Goal: Check status: Check status

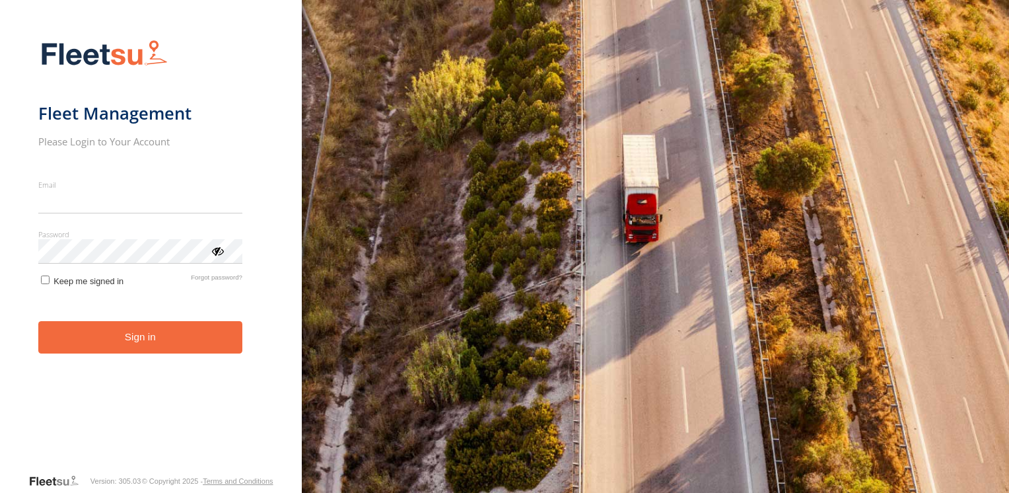
type input "**********"
click at [95, 358] on form "**********" at bounding box center [150, 252] width 225 height 441
click at [97, 344] on button "Sign in" at bounding box center [140, 337] width 204 height 32
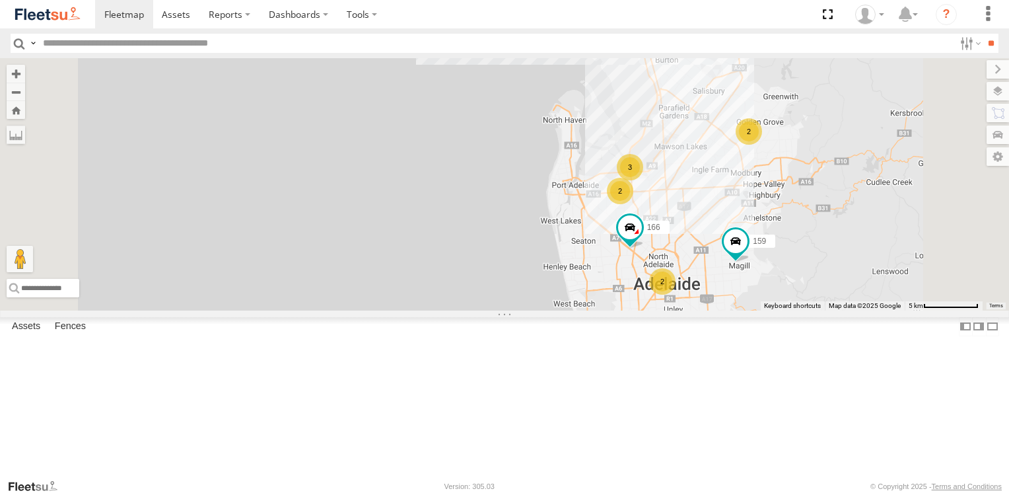
drag, startPoint x: 671, startPoint y: 324, endPoint x: 467, endPoint y: 197, distance: 239.8
click at [467, 197] on div "153 177 172 159 178 2 2 391 2 3 2 166" at bounding box center [504, 184] width 1009 height 252
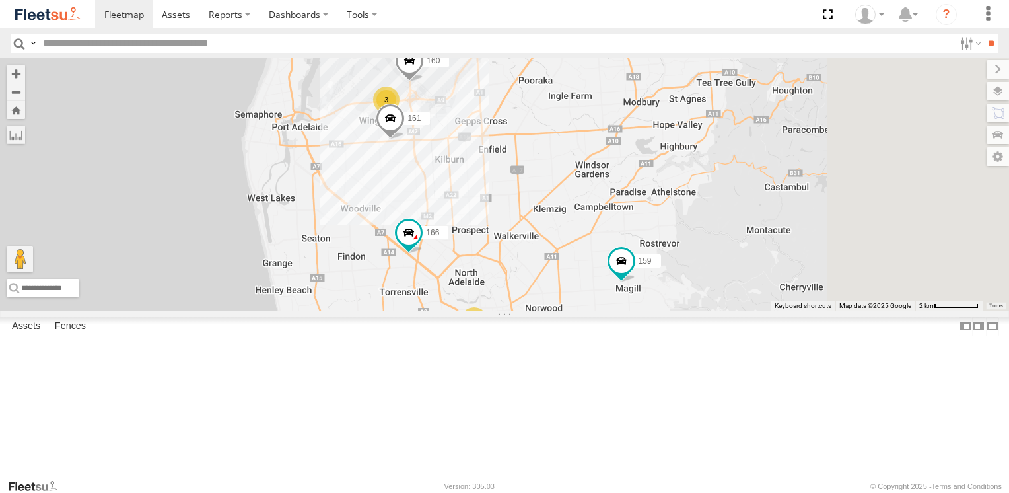
drag, startPoint x: 602, startPoint y: 183, endPoint x: 494, endPoint y: 292, distance: 153.6
click at [494, 292] on div "153 177 172 159 178 391 166 161 3 160 2" at bounding box center [504, 184] width 1009 height 252
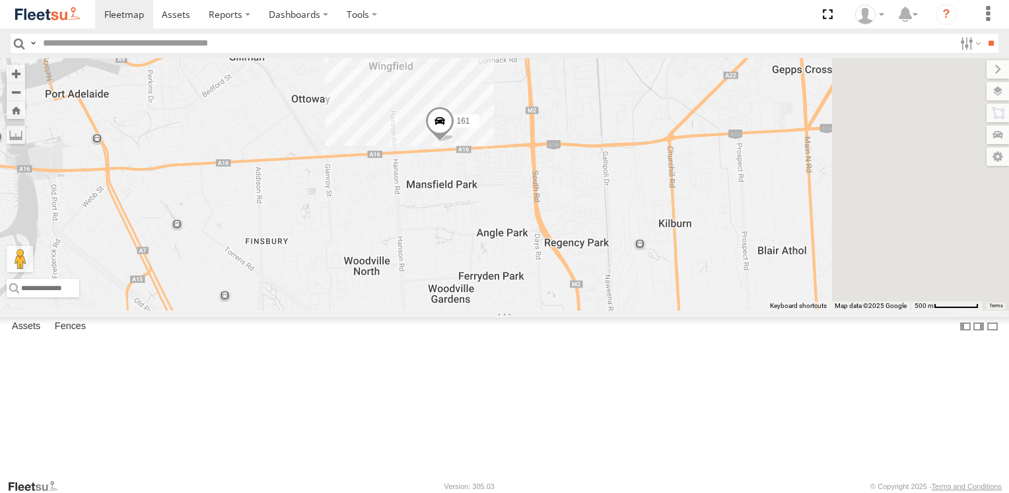
drag, startPoint x: 576, startPoint y: 186, endPoint x: 545, endPoint y: 325, distance: 142.9
click at [545, 310] on div "153 177 172 159 178 391 166 161 160" at bounding box center [504, 184] width 1009 height 252
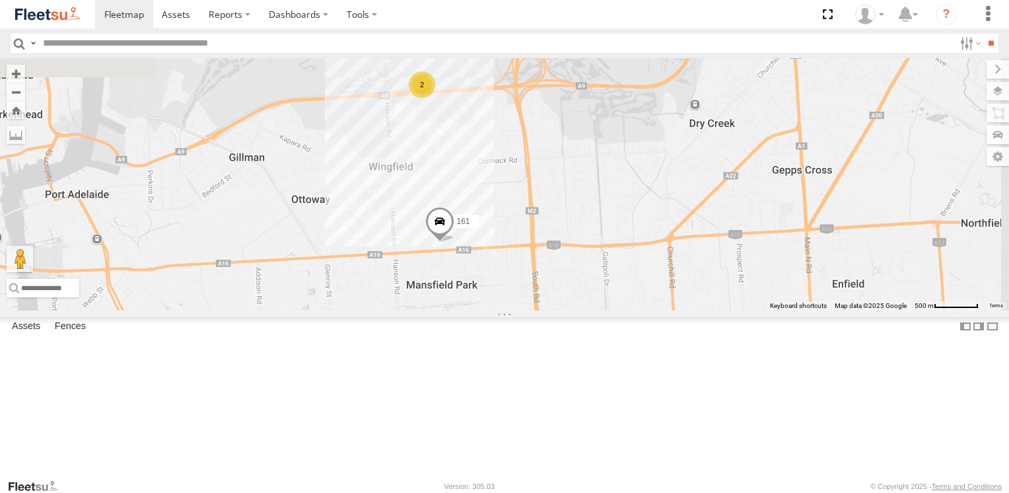
drag, startPoint x: 557, startPoint y: 250, endPoint x: 553, endPoint y: 376, distance: 126.8
click at [553, 310] on div "153 177 172 159 178 391 166 161 160 2 164" at bounding box center [504, 184] width 1009 height 252
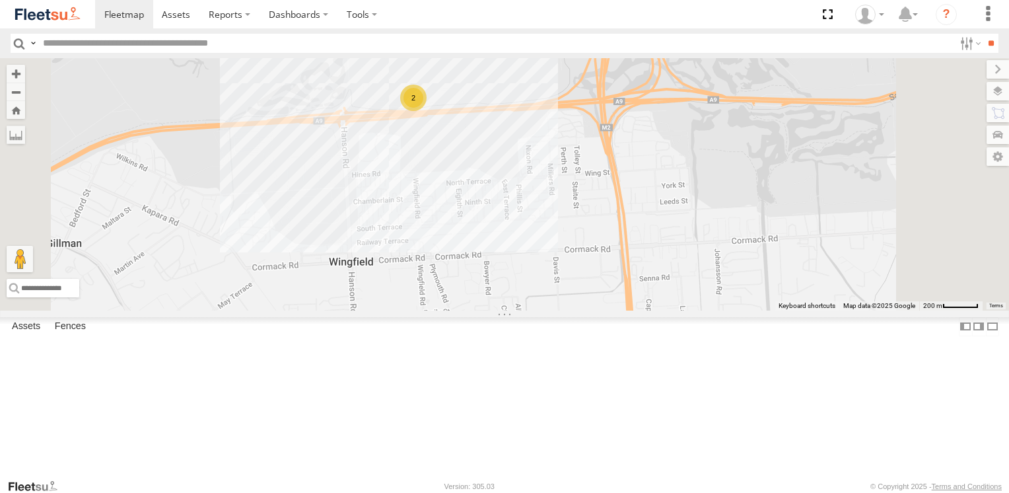
drag, startPoint x: 585, startPoint y: 203, endPoint x: 574, endPoint y: 355, distance: 152.9
click at [574, 310] on div "153 177 172 159 178 391 166 161 160 164 2" at bounding box center [504, 184] width 1009 height 252
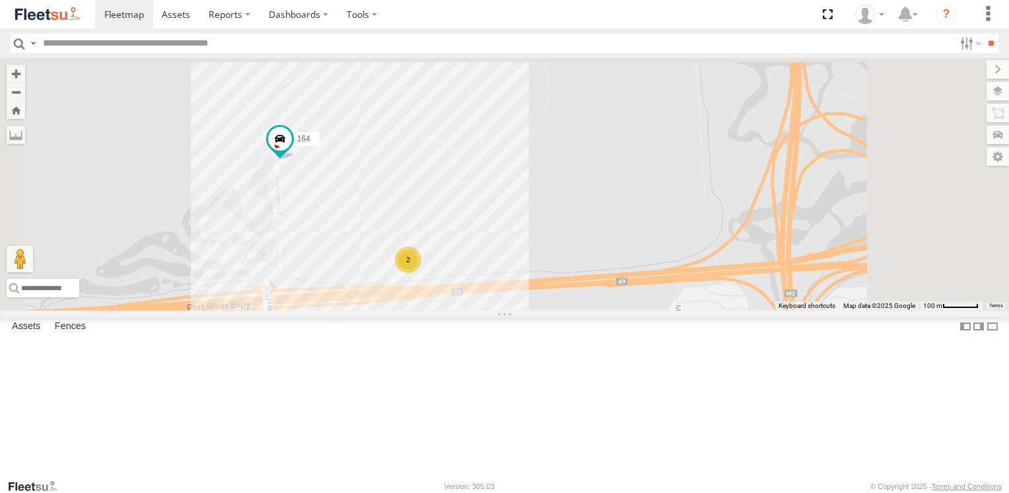
drag, startPoint x: 491, startPoint y: 204, endPoint x: 483, endPoint y: 338, distance: 134.3
click at [483, 310] on div "153 177 172 159 178 391 166 161 160 164 2" at bounding box center [504, 184] width 1009 height 252
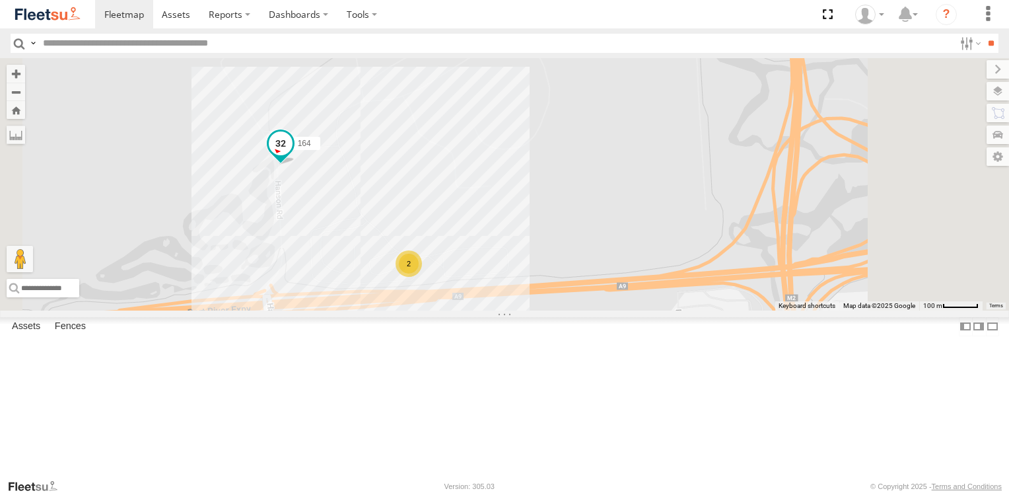
click at [292, 155] on span at bounding box center [281, 143] width 24 height 24
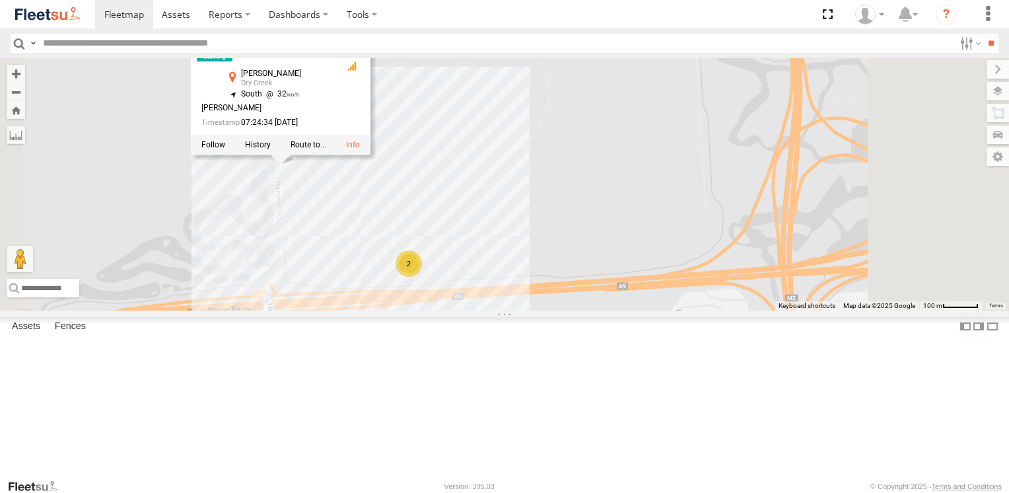
click at [614, 219] on div "153 177 172 159 178 391 166 161 160 164 2 164 JCS Hanson Rd Dry Creek -34.82994…" at bounding box center [504, 184] width 1009 height 252
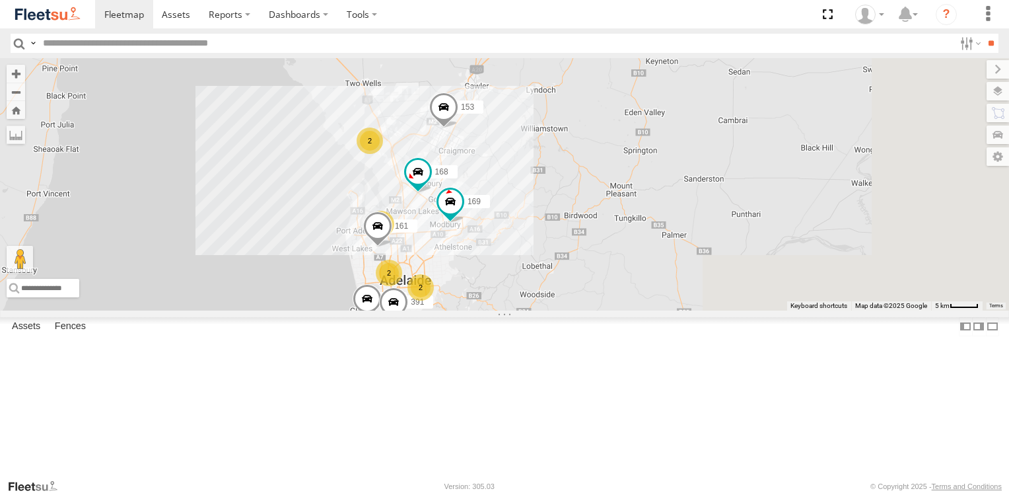
drag, startPoint x: 674, startPoint y: 332, endPoint x: 447, endPoint y: 390, distance: 234.4
click at [447, 310] on div "153 177 172 178 169 161 4 391 168 2 2 2" at bounding box center [504, 184] width 1009 height 252
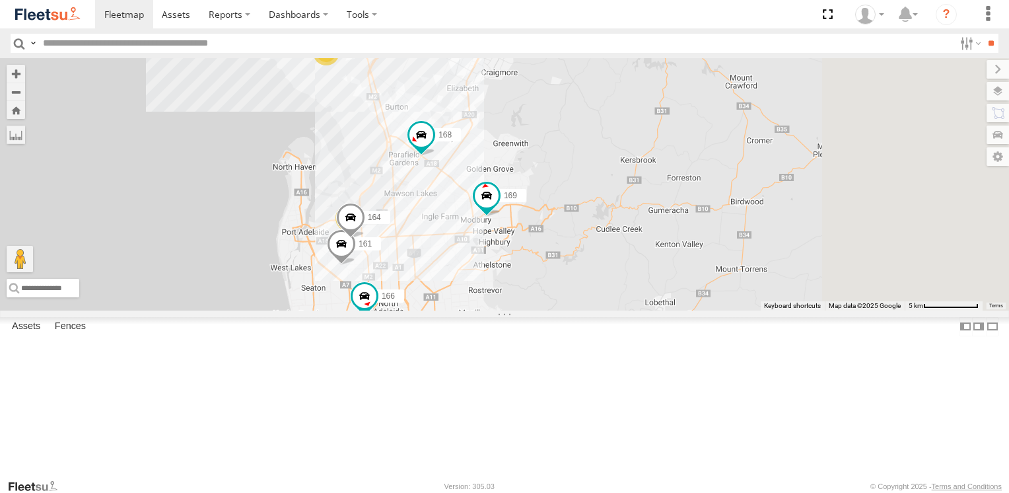
drag, startPoint x: 474, startPoint y: 258, endPoint x: 392, endPoint y: 197, distance: 102.5
click at [392, 197] on div "153 177 172 178 169 161 391 168 3 159 2 164 2 166" at bounding box center [504, 184] width 1009 height 252
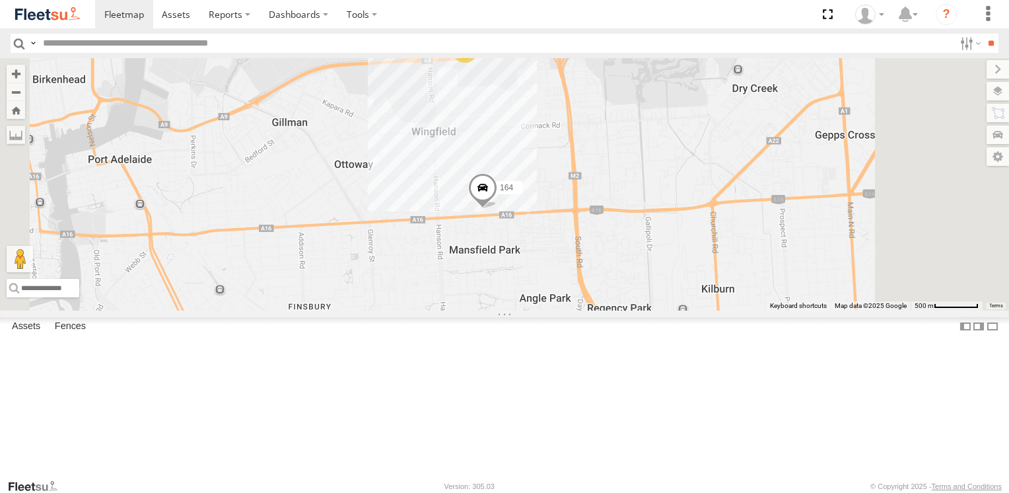
drag, startPoint x: 605, startPoint y: 235, endPoint x: 589, endPoint y: 288, distance: 55.1
click at [589, 288] on div "153 177 172 178 169 161 391 168 159 164 166 165 2 167" at bounding box center [504, 184] width 1009 height 252
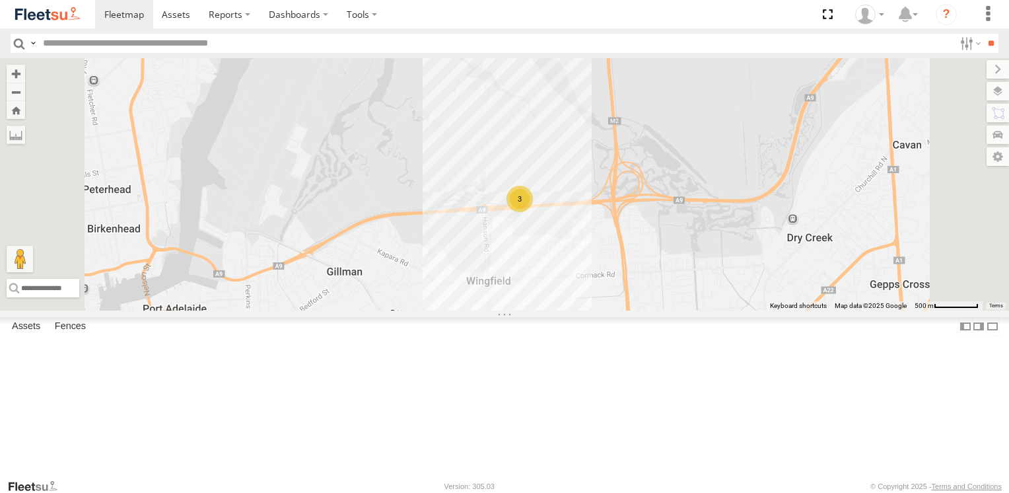
drag, startPoint x: 586, startPoint y: 223, endPoint x: 605, endPoint y: 405, distance: 183.3
click at [613, 310] on div "164 161 3" at bounding box center [504, 184] width 1009 height 252
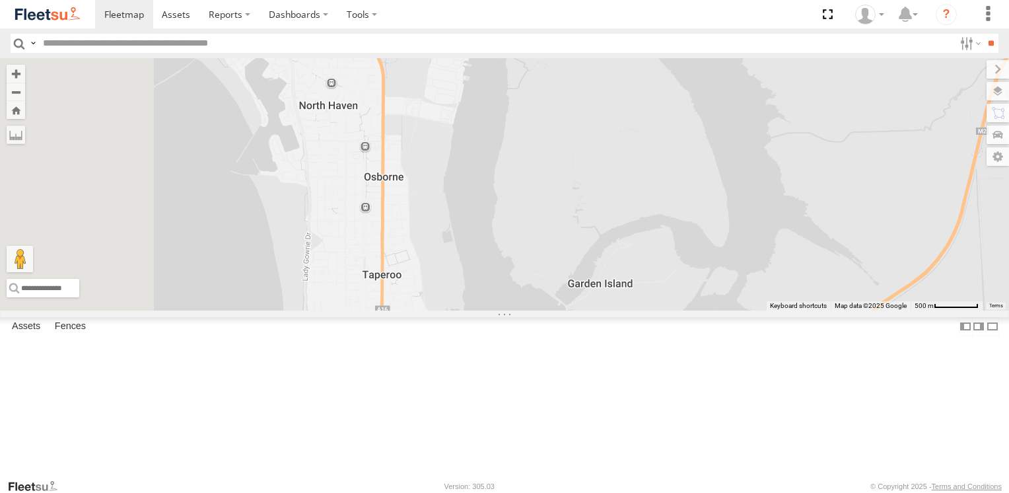
drag, startPoint x: 507, startPoint y: 313, endPoint x: 722, endPoint y: 441, distance: 249.9
click at [722, 310] on div "164 161 3" at bounding box center [504, 184] width 1009 height 252
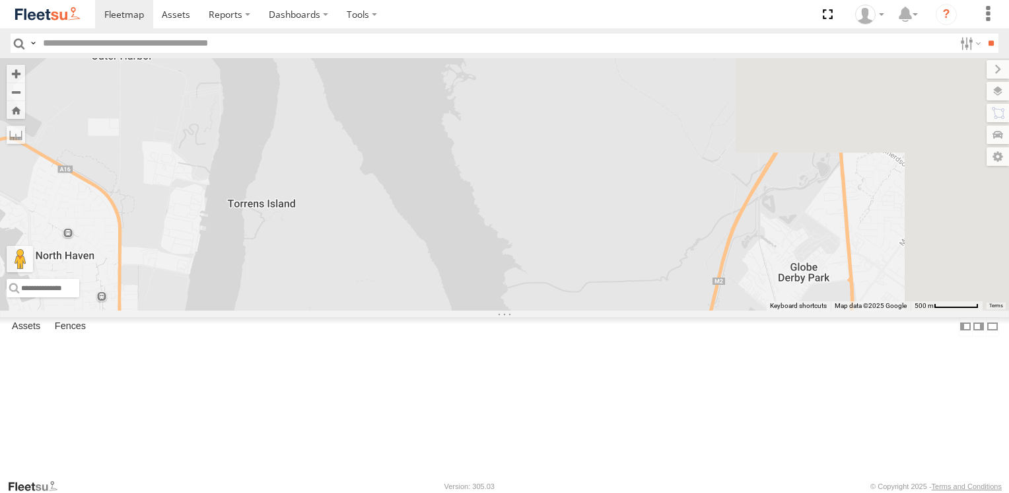
drag, startPoint x: 813, startPoint y: 292, endPoint x: 467, endPoint y: 454, distance: 381.0
click at [467, 310] on div "164 161 3" at bounding box center [504, 184] width 1009 height 252
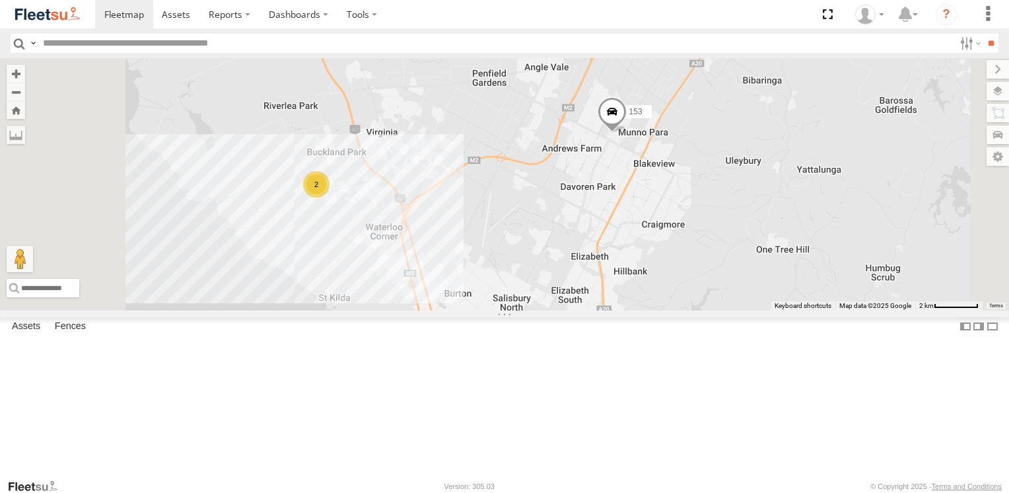
drag, startPoint x: 478, startPoint y: 350, endPoint x: 482, endPoint y: 410, distance: 60.2
click at [482, 310] on div "164 161 168 169 3 153 2" at bounding box center [504, 184] width 1009 height 252
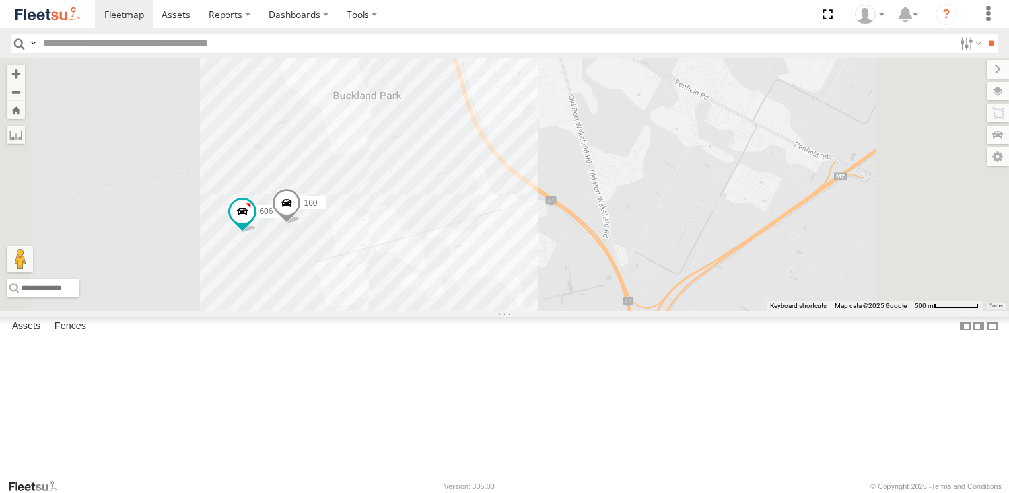
drag, startPoint x: 480, startPoint y: 254, endPoint x: 486, endPoint y: 371, distance: 117.0
click at [486, 310] on div "164 161 168 169 153 160 606" at bounding box center [504, 184] width 1009 height 252
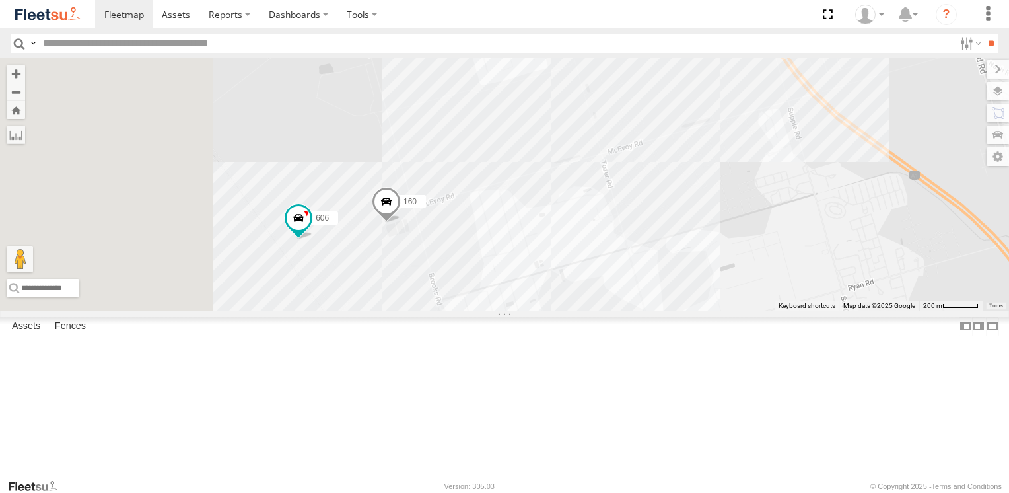
drag, startPoint x: 444, startPoint y: 384, endPoint x: 563, endPoint y: 384, distance: 118.8
click at [563, 310] on div "164 161 168 169 153 160 606" at bounding box center [504, 184] width 1009 height 252
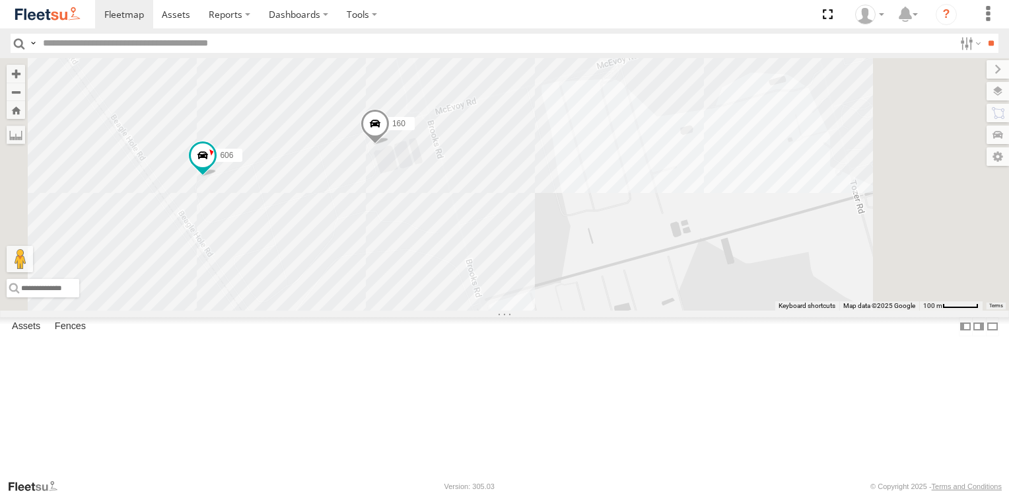
click at [390, 145] on span at bounding box center [374, 127] width 29 height 36
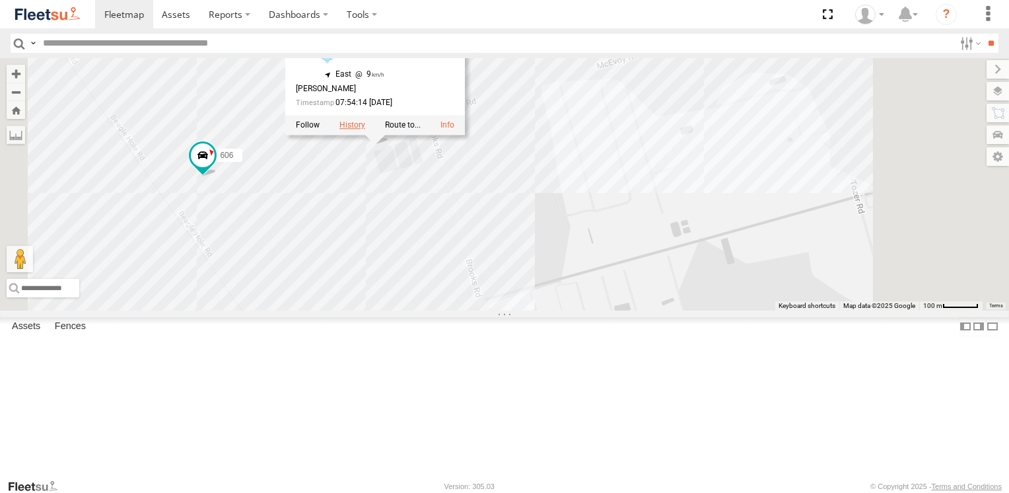
click at [365, 129] on label at bounding box center [352, 124] width 26 height 9
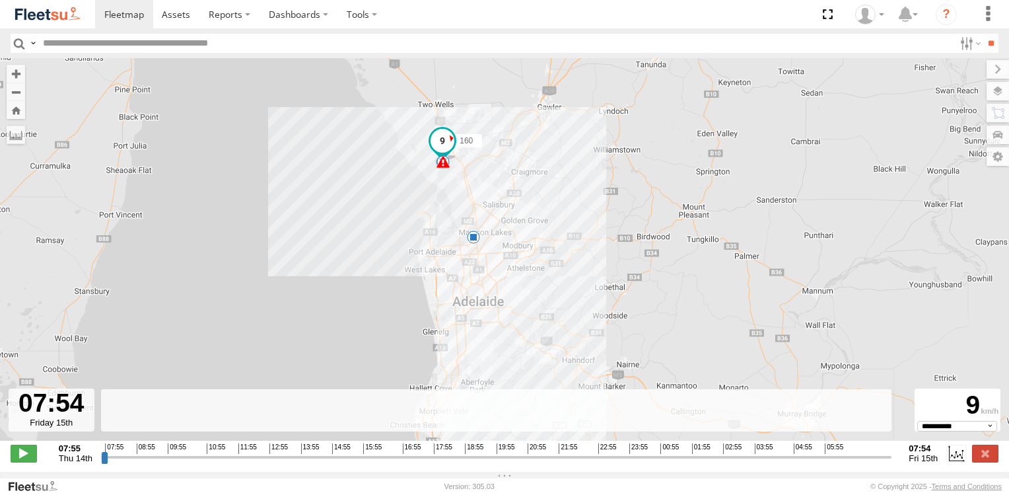
drag, startPoint x: 104, startPoint y: 467, endPoint x: 918, endPoint y: 475, distance: 814.1
type input "**********"
click at [892, 463] on input "range" at bounding box center [496, 456] width 791 height 13
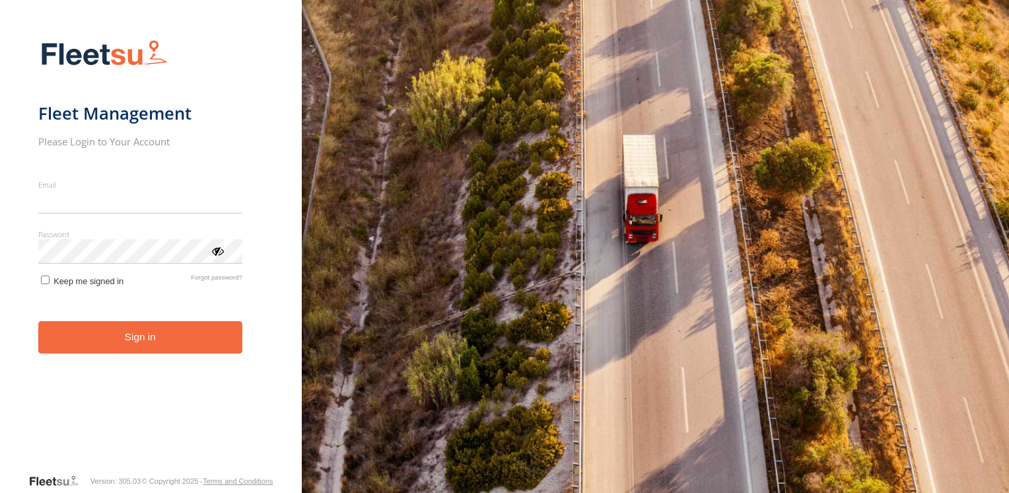
type input "**********"
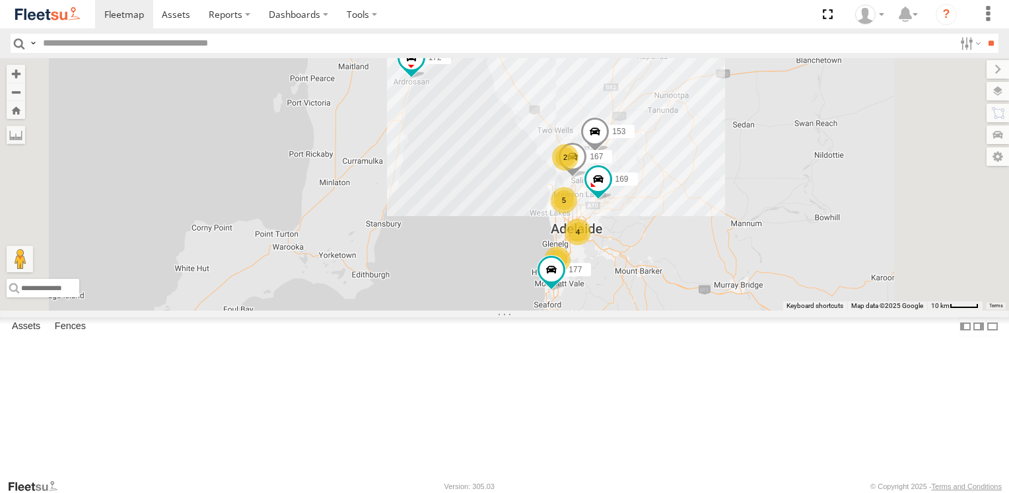
scroll to position [198, 0]
